Goal: Task Accomplishment & Management: Use online tool/utility

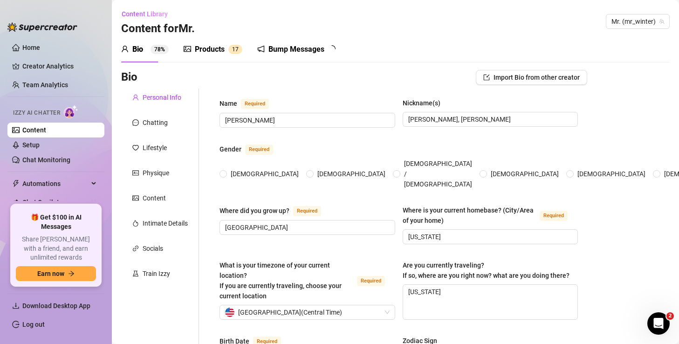
radio input "true"
type input "[DATE]"
click at [70, 156] on link "Chat Monitoring" at bounding box center [46, 159] width 48 height 7
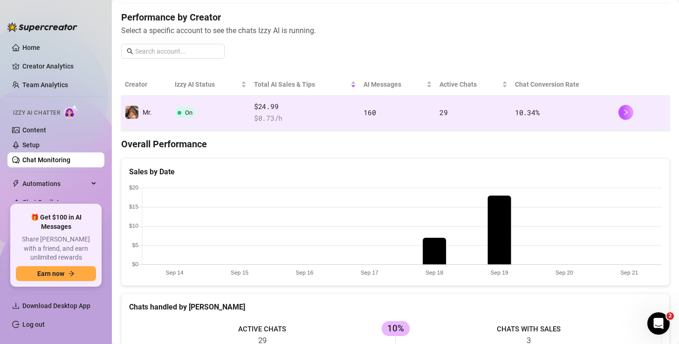
click at [296, 112] on div "$24.99 $ 0.73 /h" at bounding box center [305, 112] width 102 height 23
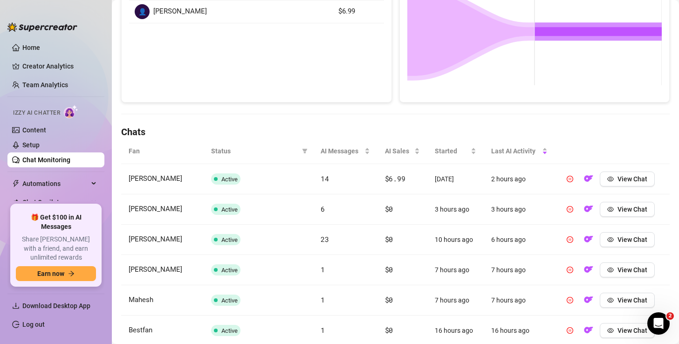
scroll to position [209, 0]
click at [619, 185] on td "View Chat" at bounding box center [612, 178] width 115 height 30
click at [618, 182] on button "View Chat" at bounding box center [627, 177] width 55 height 15
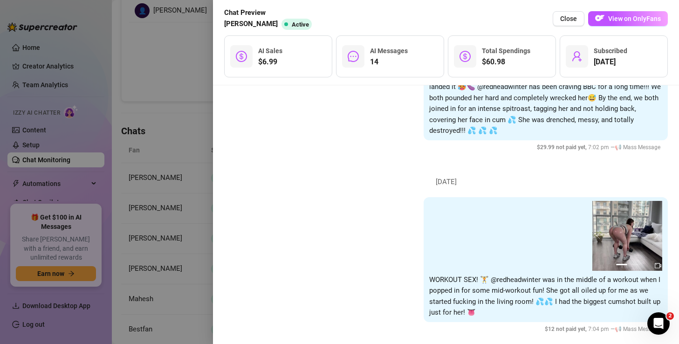
scroll to position [2475, 0]
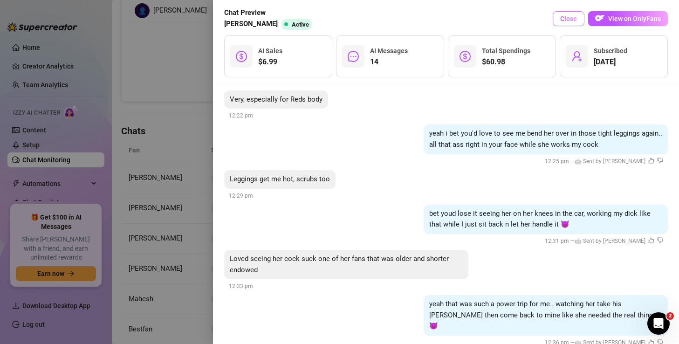
click at [570, 19] on span "Close" at bounding box center [568, 18] width 17 height 7
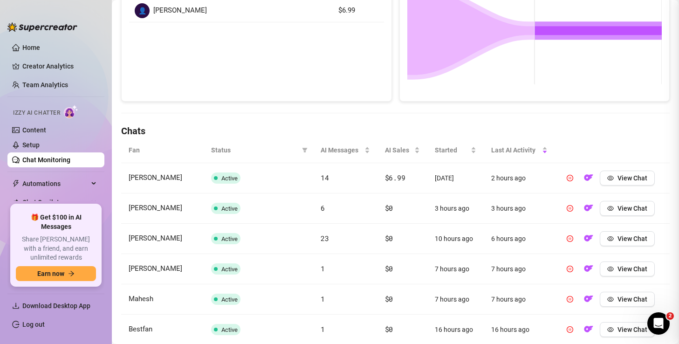
scroll to position [0, 0]
